Goal: Information Seeking & Learning: Learn about a topic

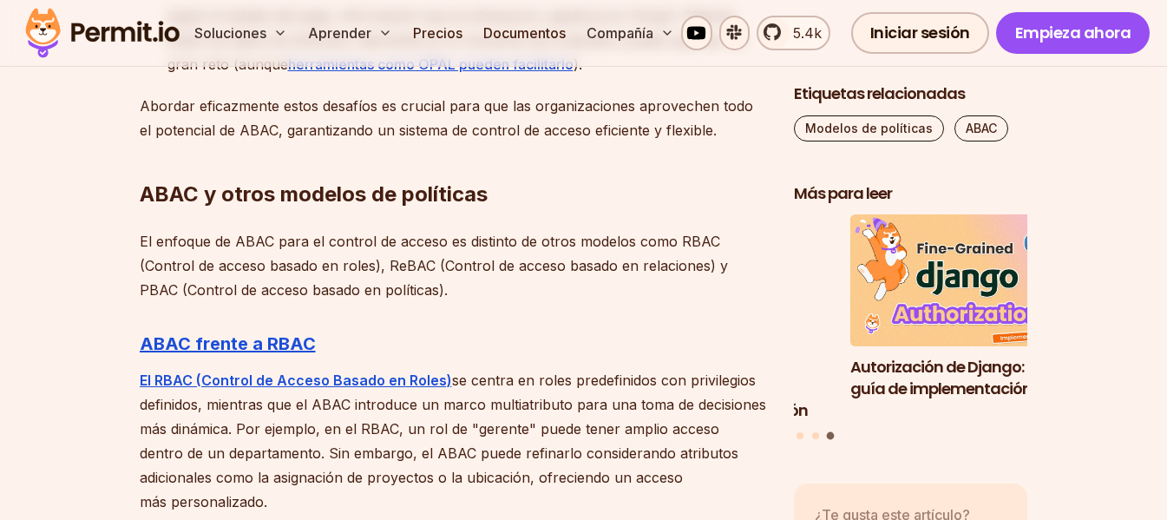
scroll to position [4943, 0]
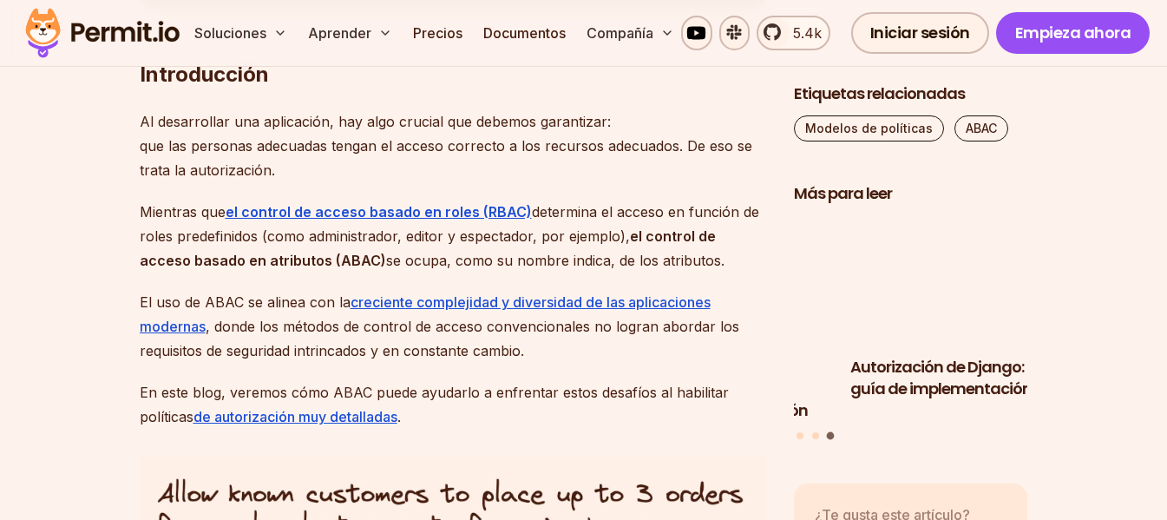
scroll to position [1157, 0]
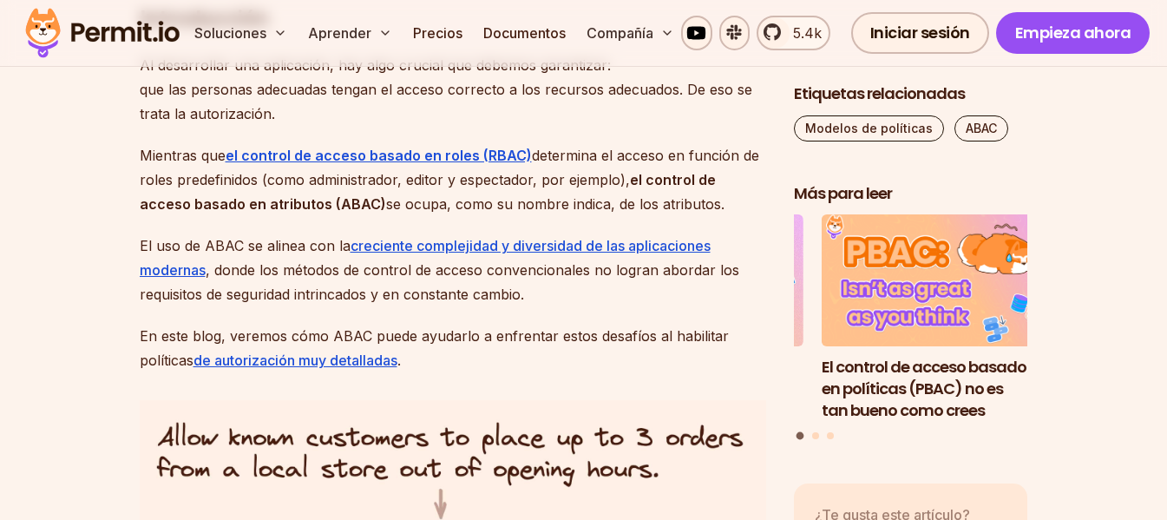
drag, startPoint x: 138, startPoint y: 176, endPoint x: 543, endPoint y: 315, distance: 428.5
copy div "Mientras que el control de acceso basado en roles (RBAC) determina el acceso en…"
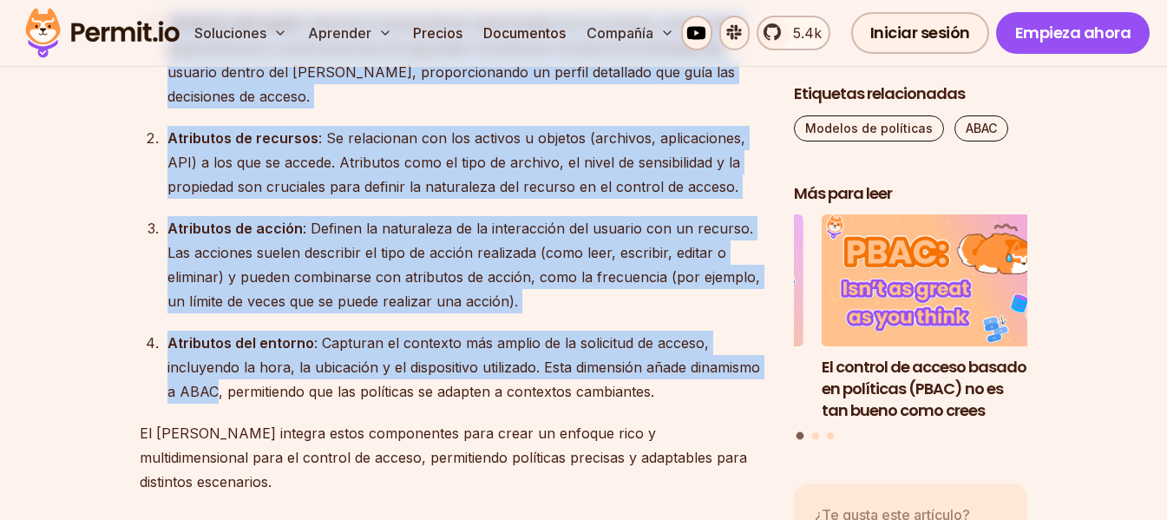
scroll to position [2604, 0]
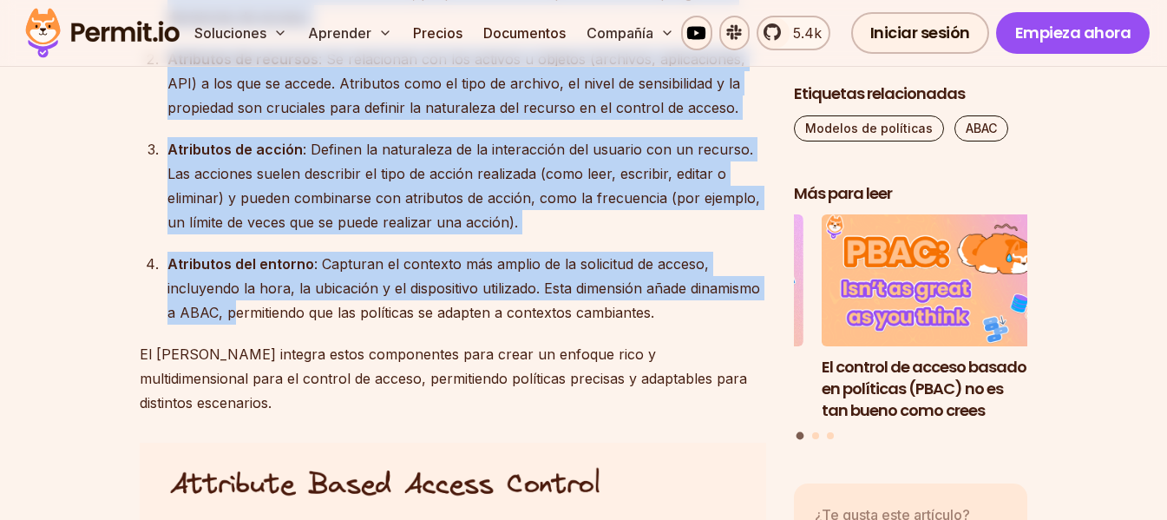
drag, startPoint x: 140, startPoint y: 312, endPoint x: 227, endPoint y: 308, distance: 87.8
click at [227, 308] on font ": Capturan el contexto más amplio de la solicitud de acceso, incluyendo la hora…" at bounding box center [464, 288] width 593 height 66
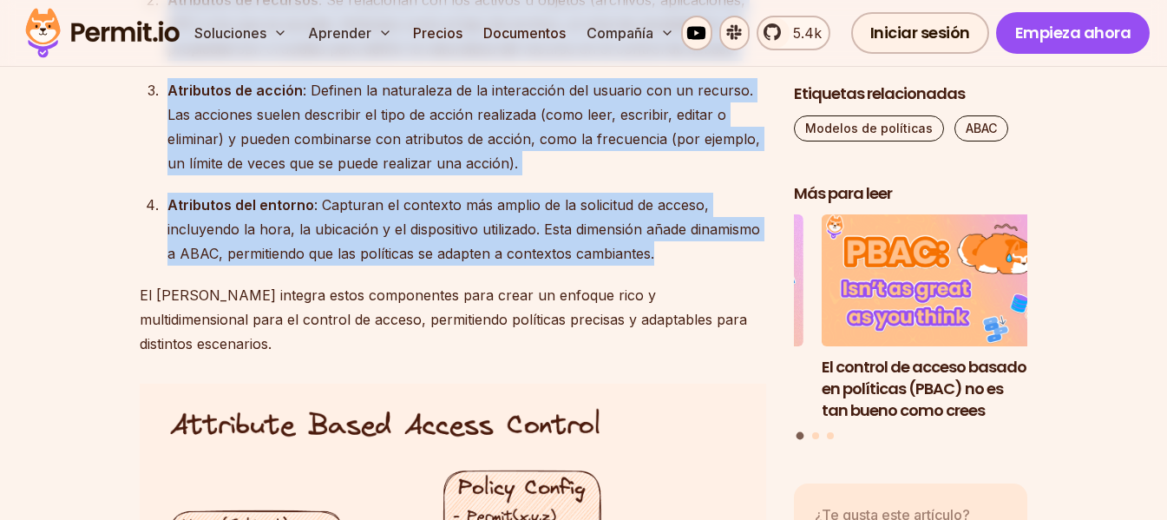
scroll to position [2749, 0]
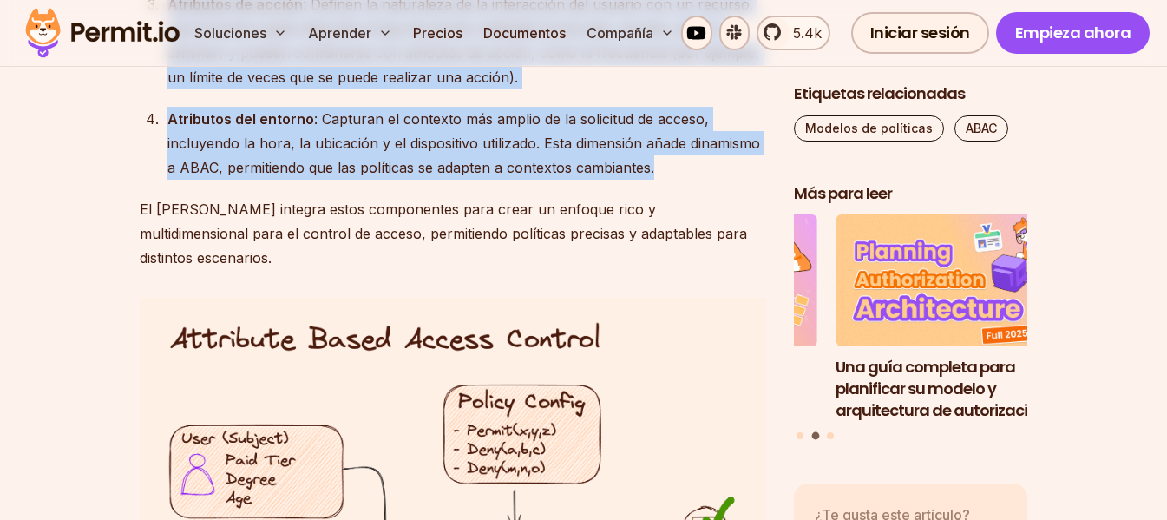
drag, startPoint x: 160, startPoint y: 230, endPoint x: 668, endPoint y: 176, distance: 511.4
copy ol "Loremipsu dol sitame : Consect adipiscingelits doeiusmodtem inc ut laboree, dol…"
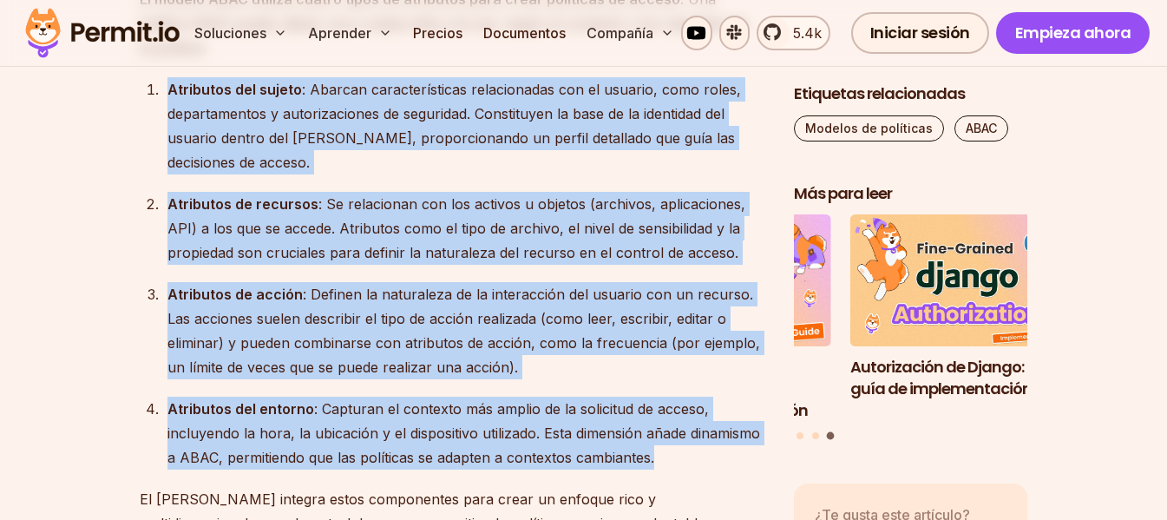
scroll to position [2315, 0]
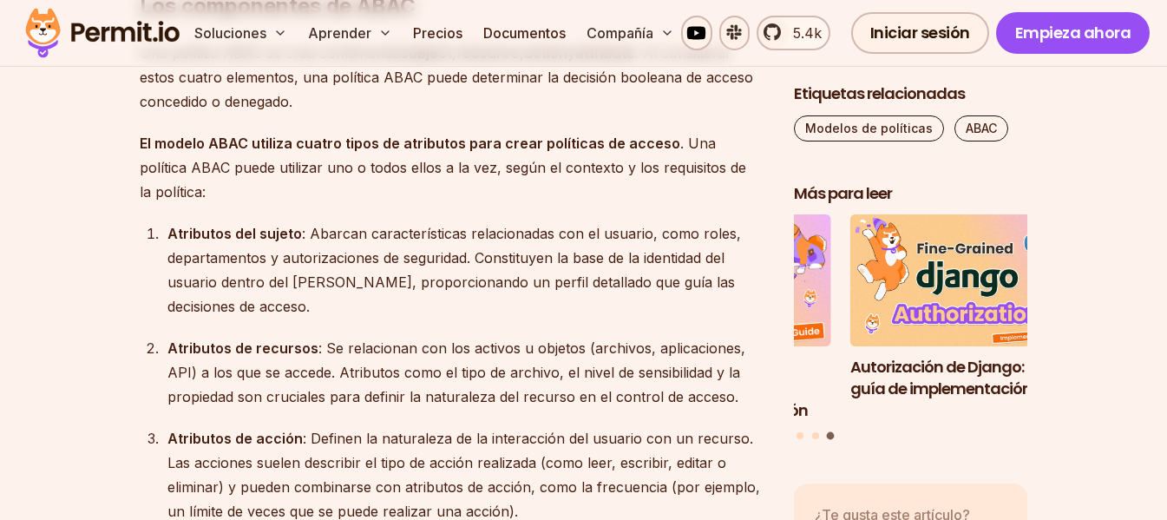
click at [219, 185] on font ". Una política ABAC puede utilizar uno o todos ellos a la vez, según el context…" at bounding box center [443, 168] width 607 height 66
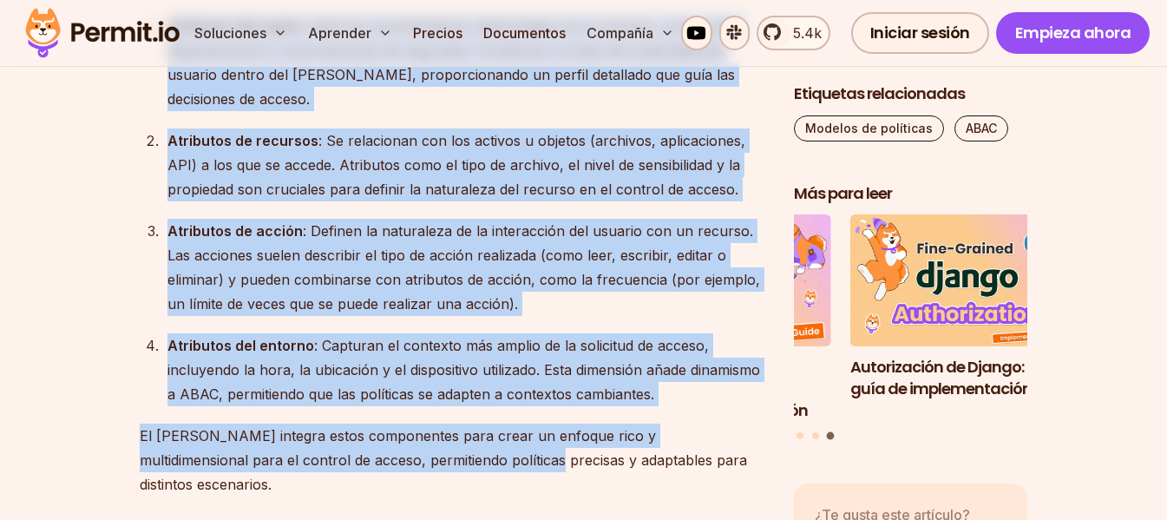
scroll to position [2604, 0]
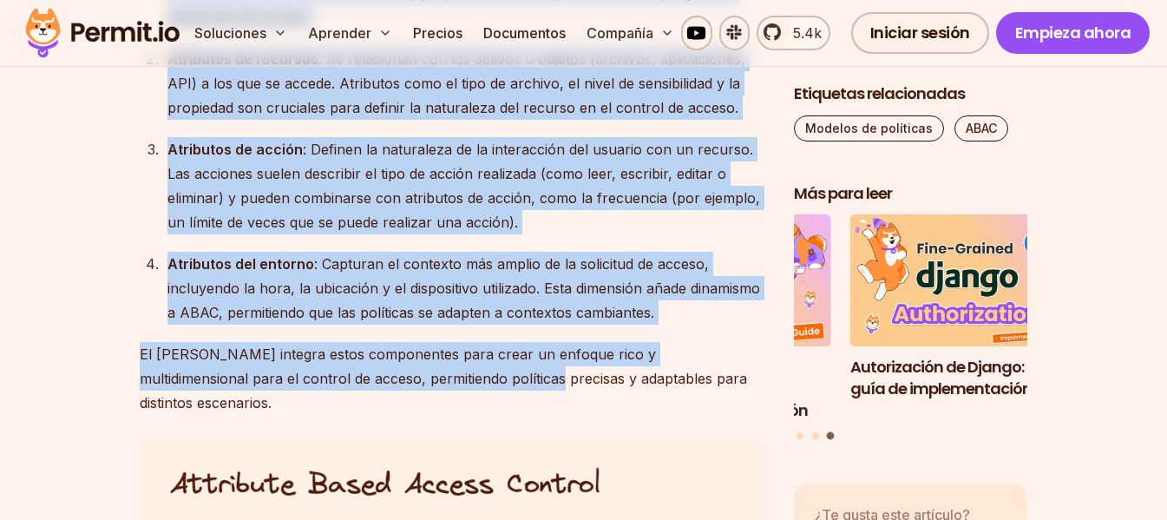
drag, startPoint x: 140, startPoint y: 167, endPoint x: 652, endPoint y: 313, distance: 532.7
copy div "Lo ipsumd SITA consect adipis elits do eiusmodte inci utlab etdolorem al enimad…"
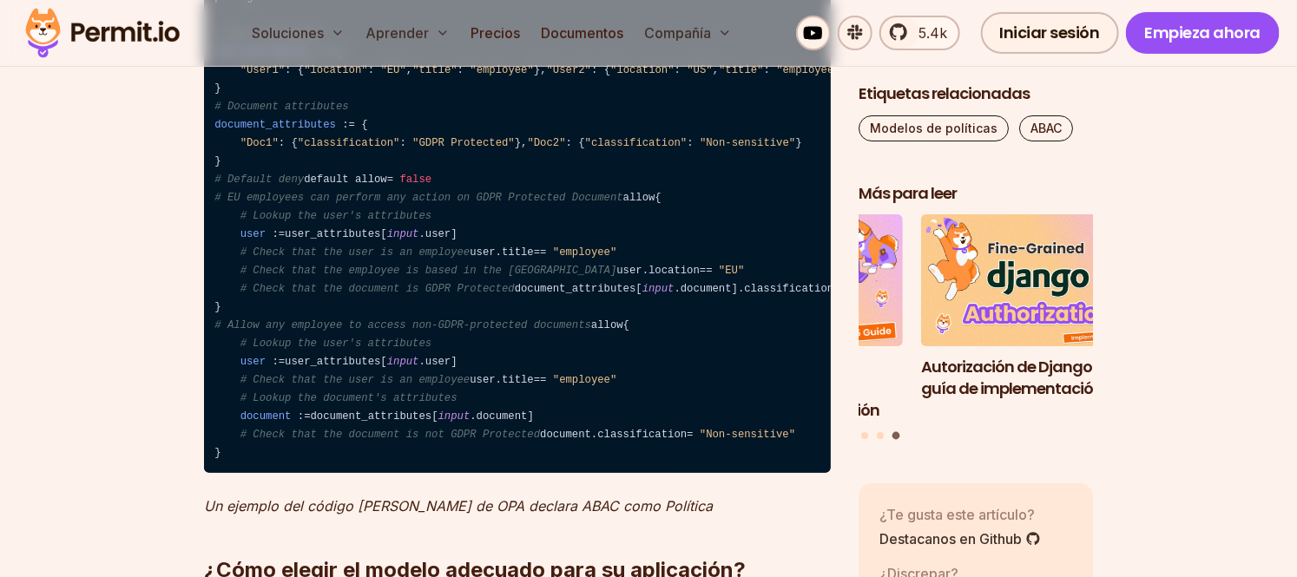
scroll to position [6010, 0]
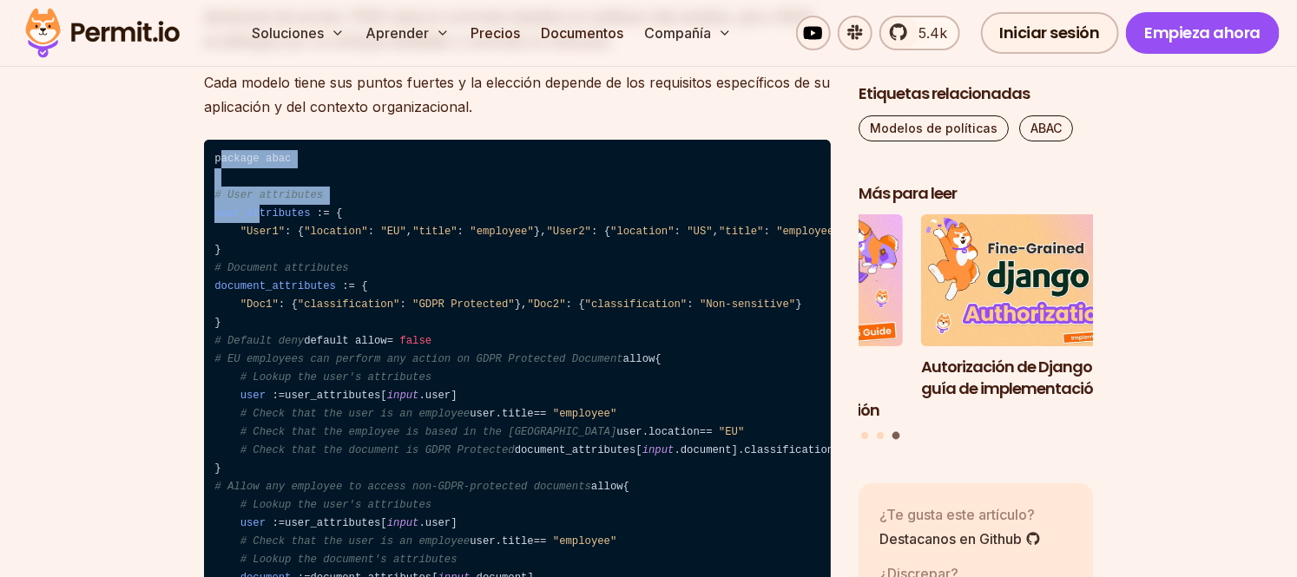
drag, startPoint x: 222, startPoint y: 102, endPoint x: 253, endPoint y: 160, distance: 65.3
click at [253, 160] on code "package abac # User attributes user_attributes : = { "User1" : { "location" : "…" at bounding box center [517, 388] width 627 height 496
click at [370, 140] on code "package abac # User attributes user_attributes : = { "User1" : { "location" : "…" at bounding box center [517, 388] width 627 height 496
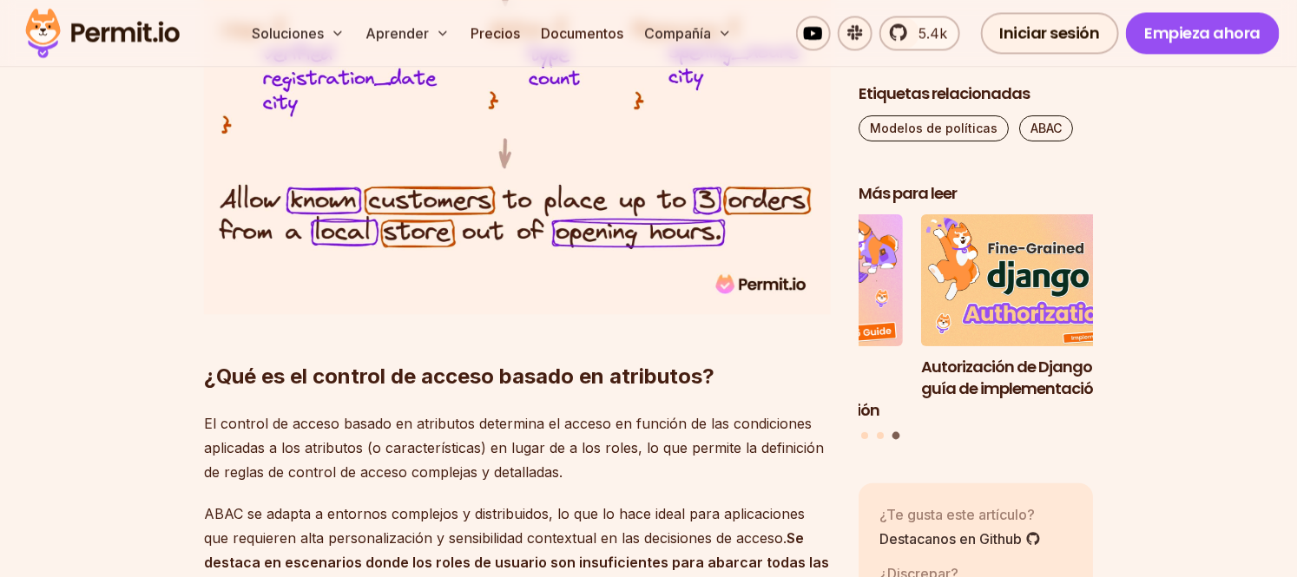
scroll to position [1831, 0]
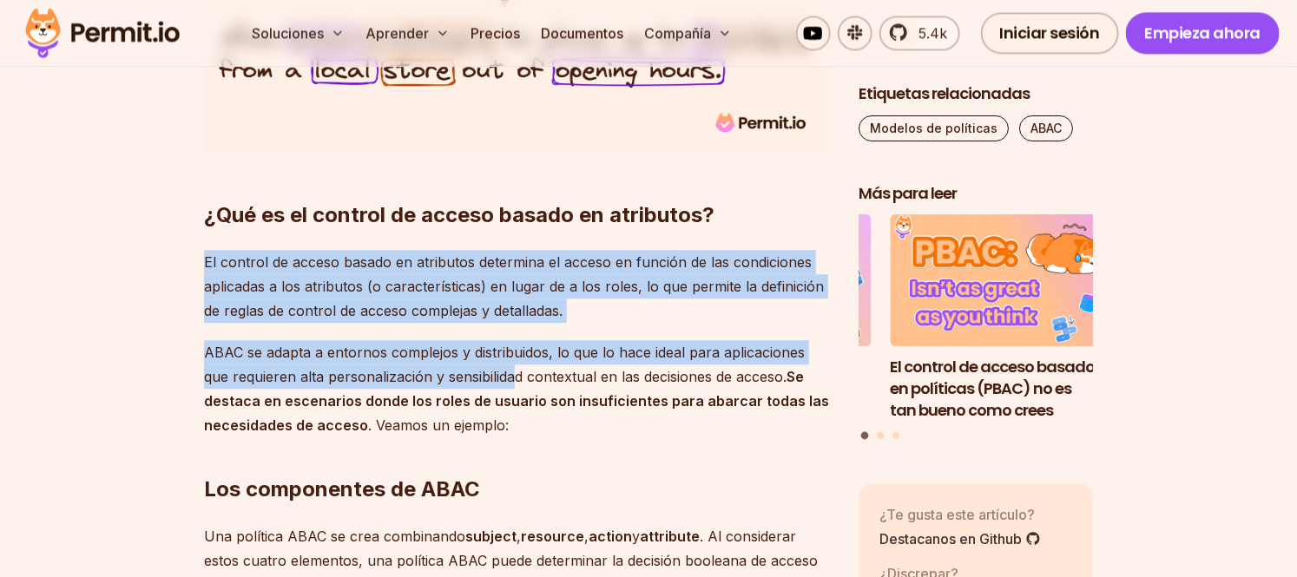
drag, startPoint x: 194, startPoint y: 285, endPoint x: 513, endPoint y: 404, distance: 340.0
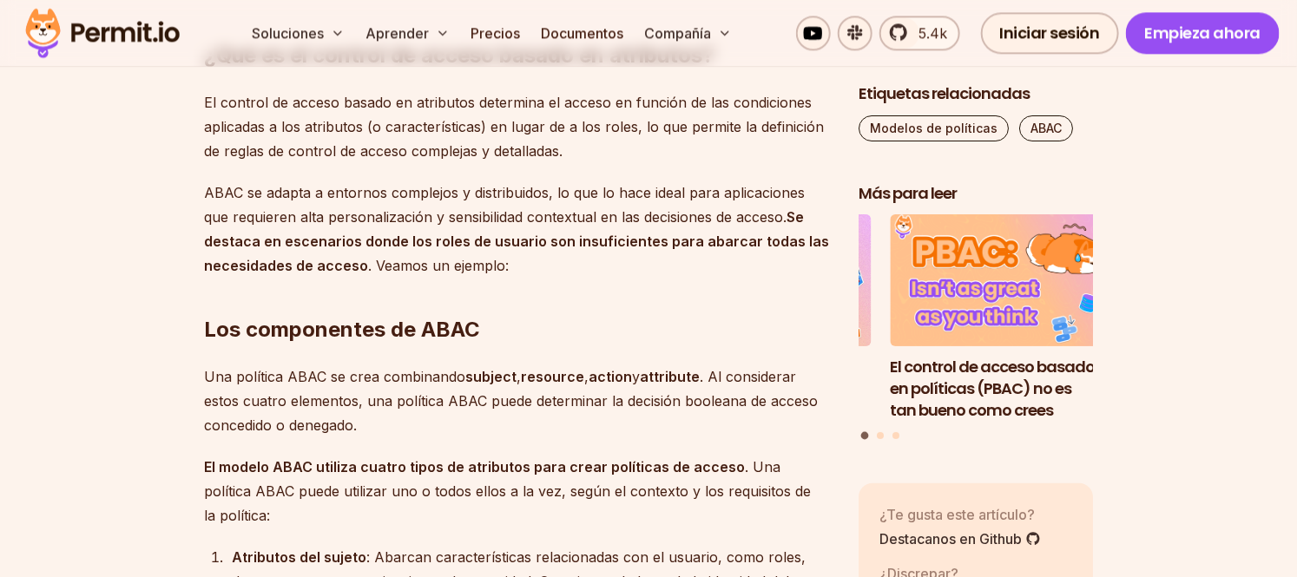
click at [570, 332] on h2 "Los componentes de ABAC" at bounding box center [517, 294] width 627 height 97
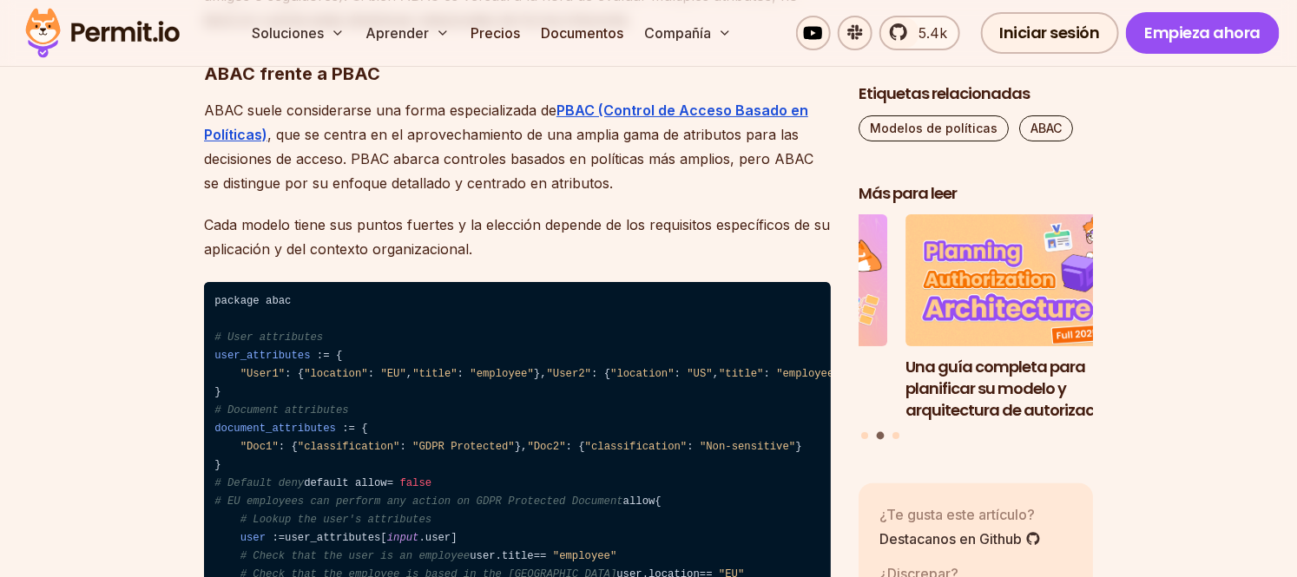
scroll to position [5688, 0]
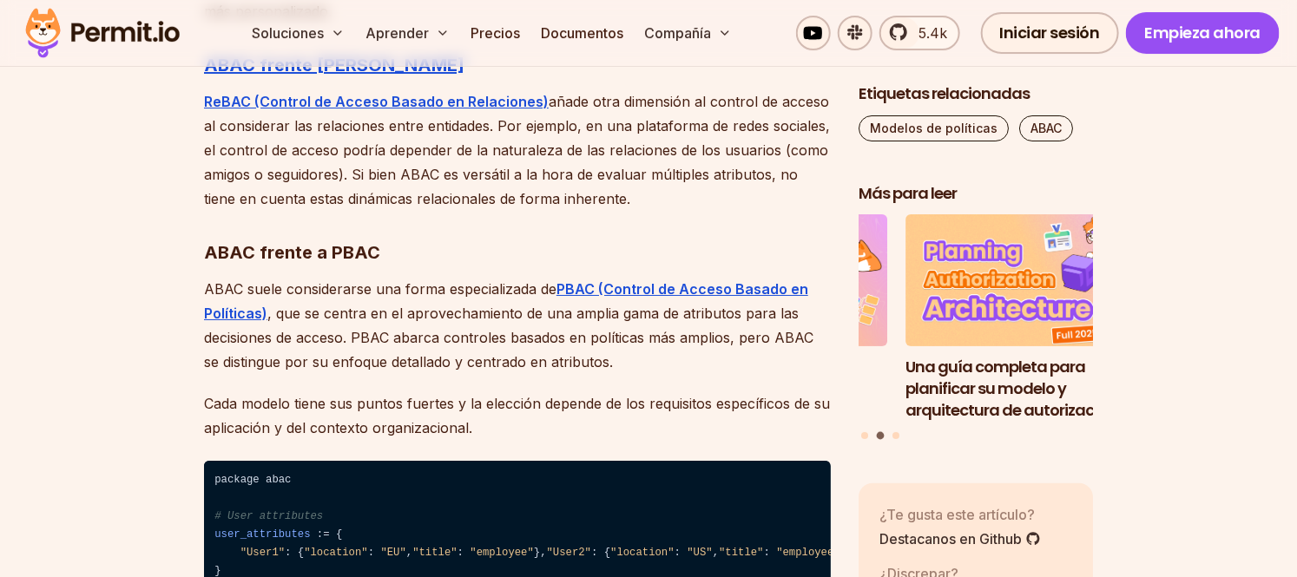
drag, startPoint x: 541, startPoint y: 431, endPoint x: 429, endPoint y: 469, distance: 118.0
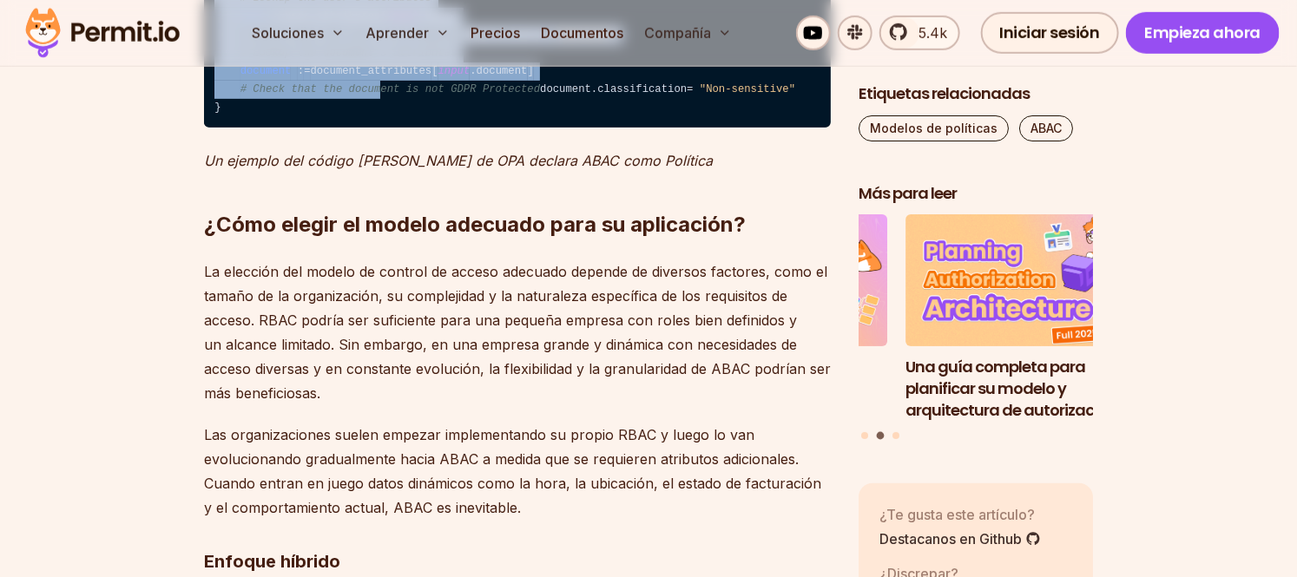
scroll to position [6492, 0]
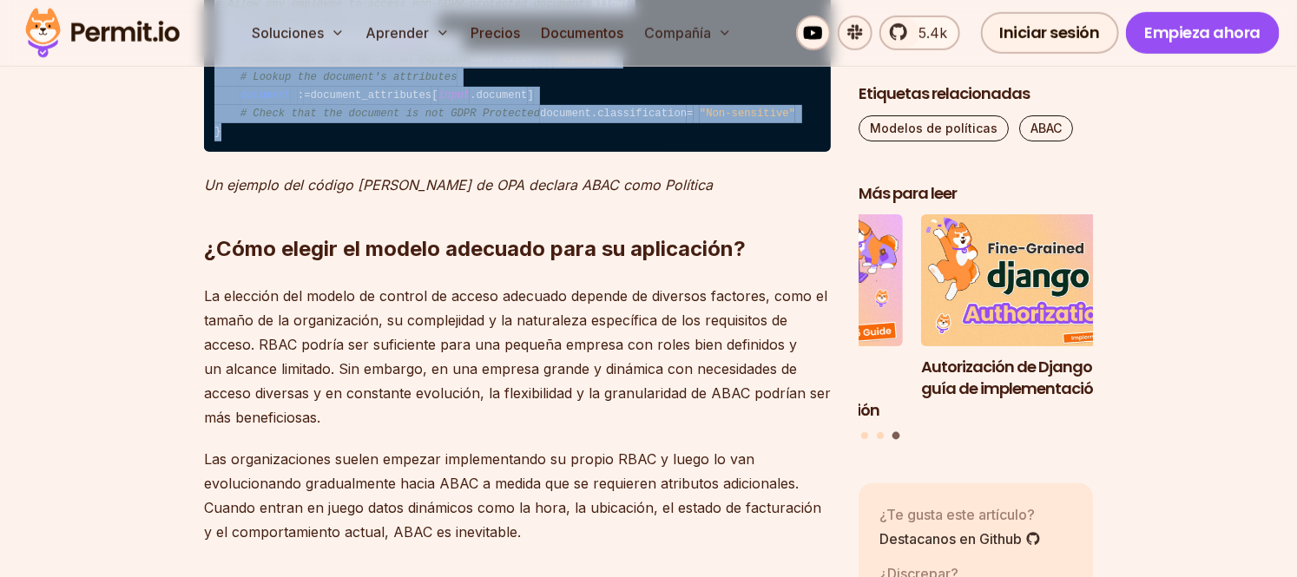
drag, startPoint x: 211, startPoint y: 108, endPoint x: 385, endPoint y: 290, distance: 251.7
copy code "package abac # User attributes user_attributes : = { "User1" : { "location" : "…"
